Goal: Navigation & Orientation: Find specific page/section

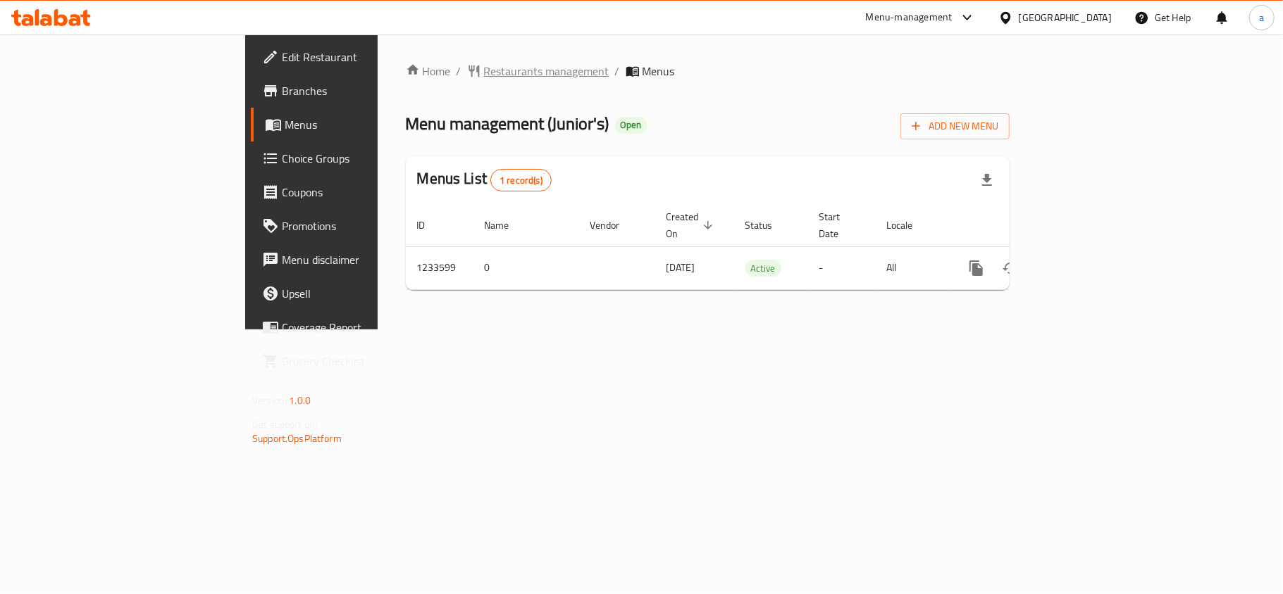
click at [484, 69] on span "Restaurants management" at bounding box center [546, 71] width 125 height 17
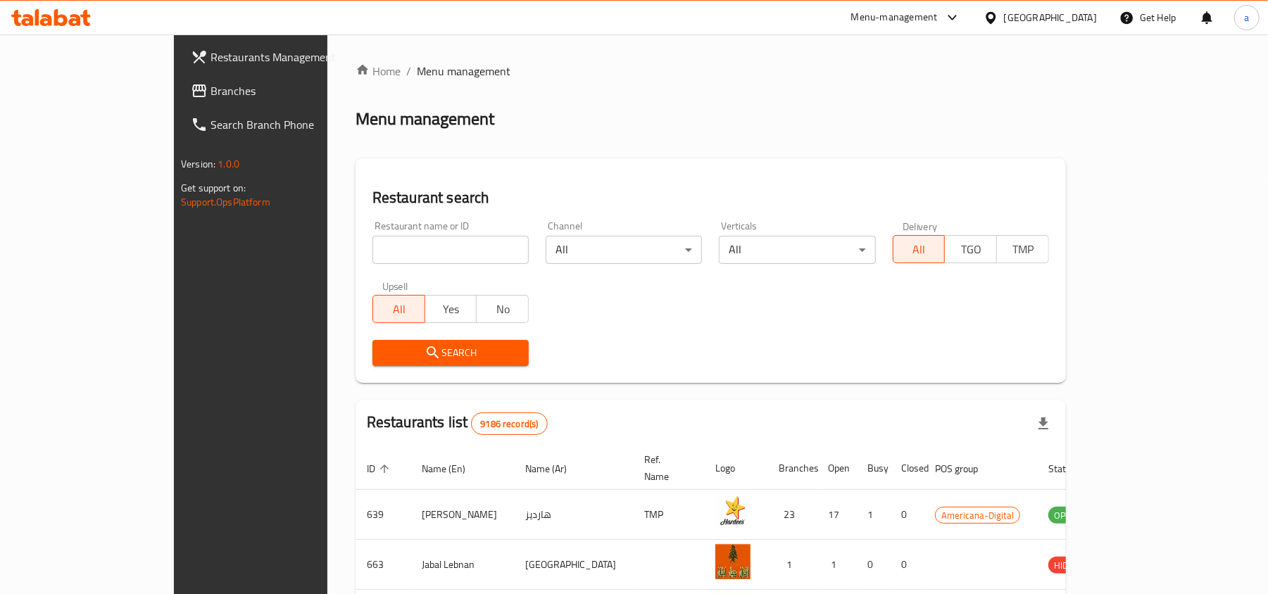
click at [211, 85] on span "Branches" at bounding box center [293, 90] width 164 height 17
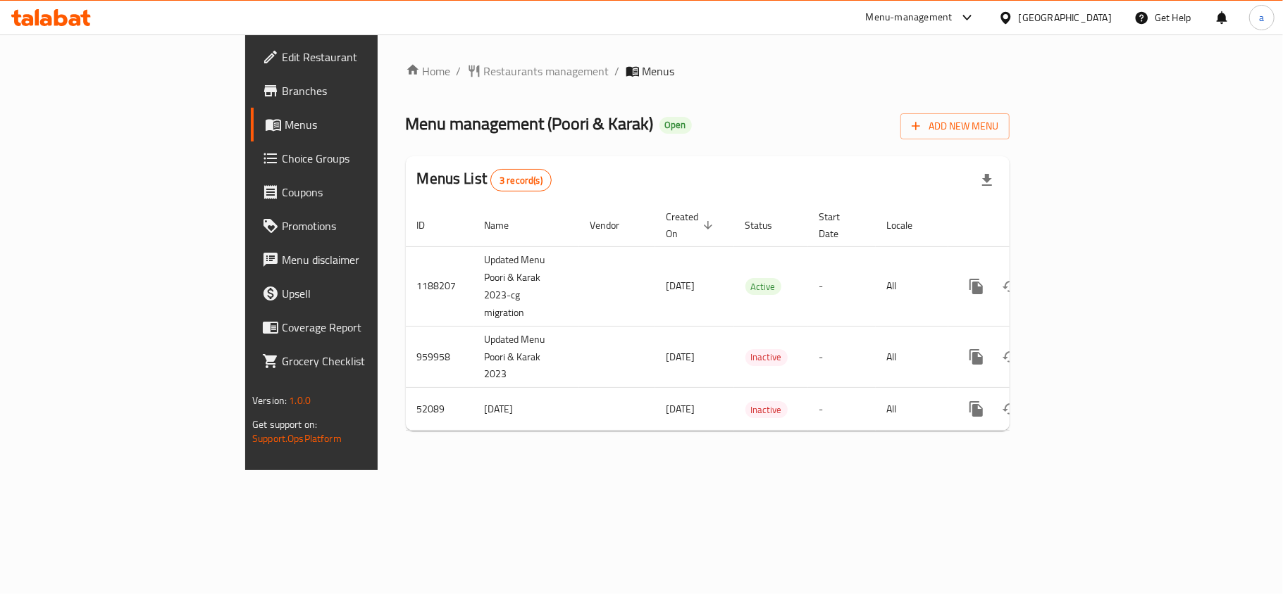
click at [406, 86] on div "Home / Restaurants management / Menus Menu management ( Poori & Karak ) Open Ad…" at bounding box center [708, 253] width 604 height 380
click at [484, 65] on span "Restaurants management" at bounding box center [546, 71] width 125 height 17
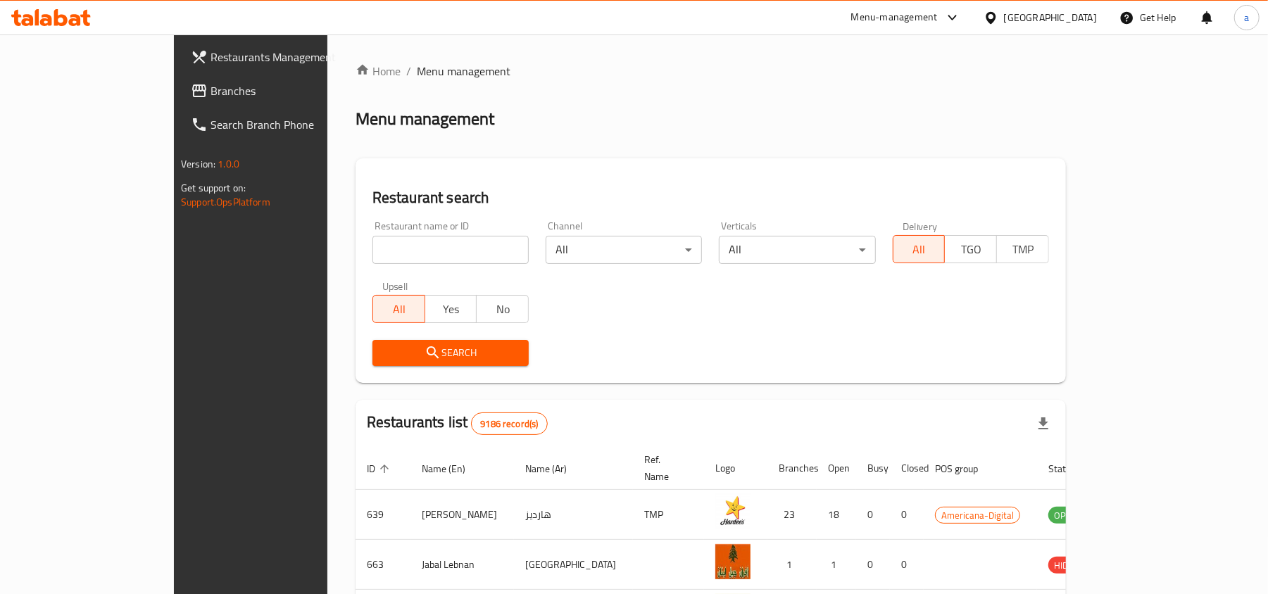
click at [211, 88] on span "Branches" at bounding box center [293, 90] width 164 height 17
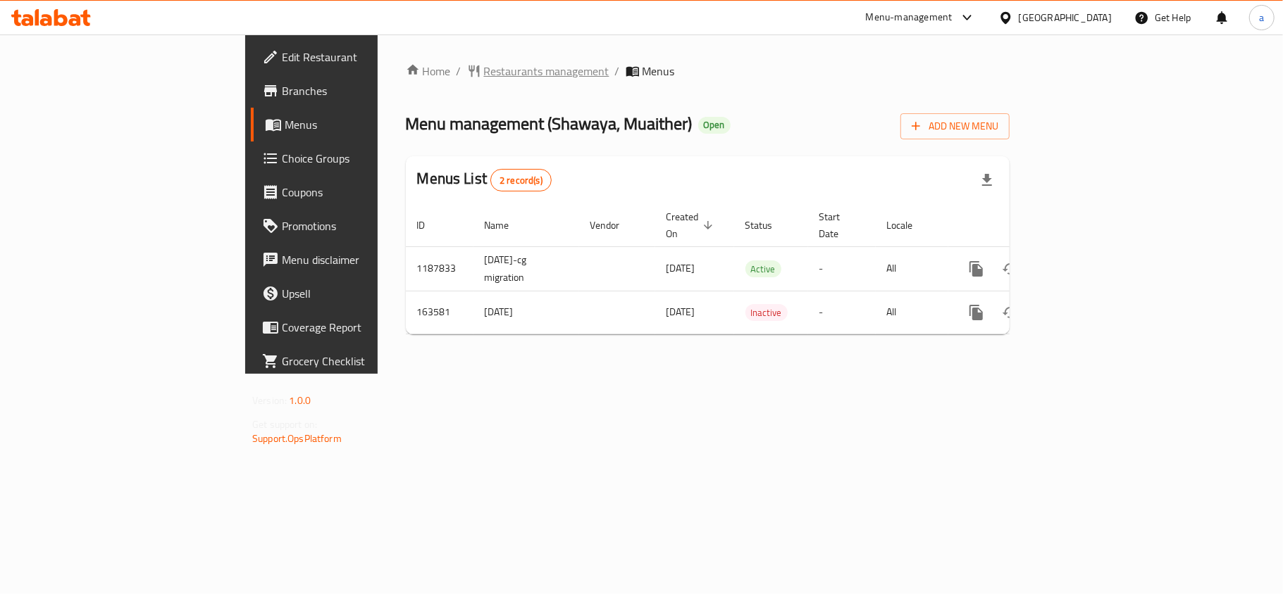
click at [484, 63] on span "Restaurants management" at bounding box center [546, 71] width 125 height 17
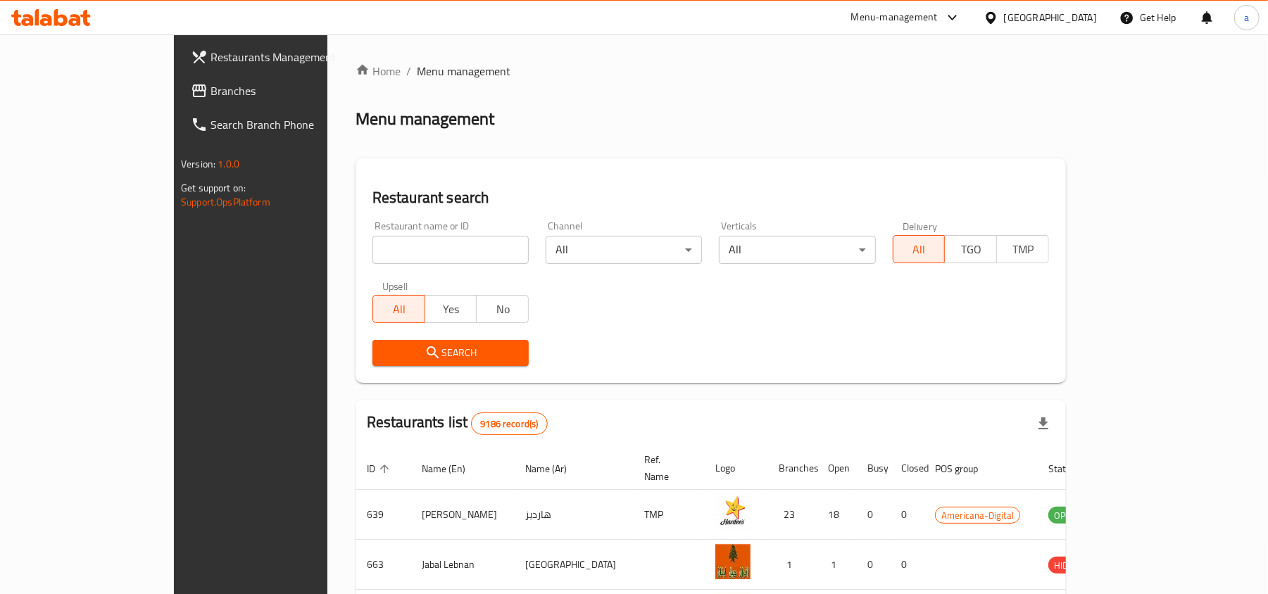
click at [211, 88] on span "Branches" at bounding box center [293, 90] width 164 height 17
